Goal: Task Accomplishment & Management: Manage account settings

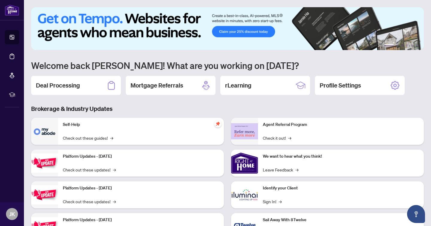
click at [47, 87] on h2 "Deal Processing" at bounding box center [58, 85] width 44 height 8
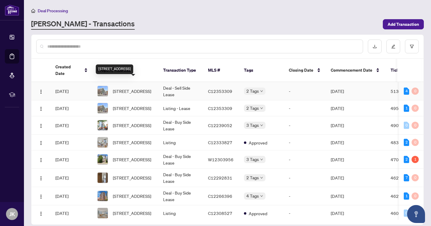
click at [140, 88] on span "[STREET_ADDRESS]" at bounding box center [132, 91] width 38 height 7
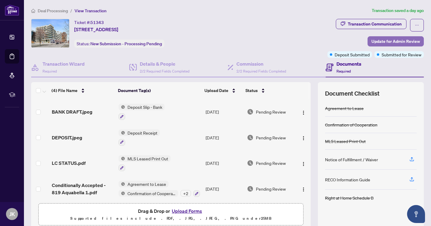
click at [389, 37] on span "Update for Admin Review" at bounding box center [395, 42] width 48 height 10
